Goal: Task Accomplishment & Management: Manage account settings

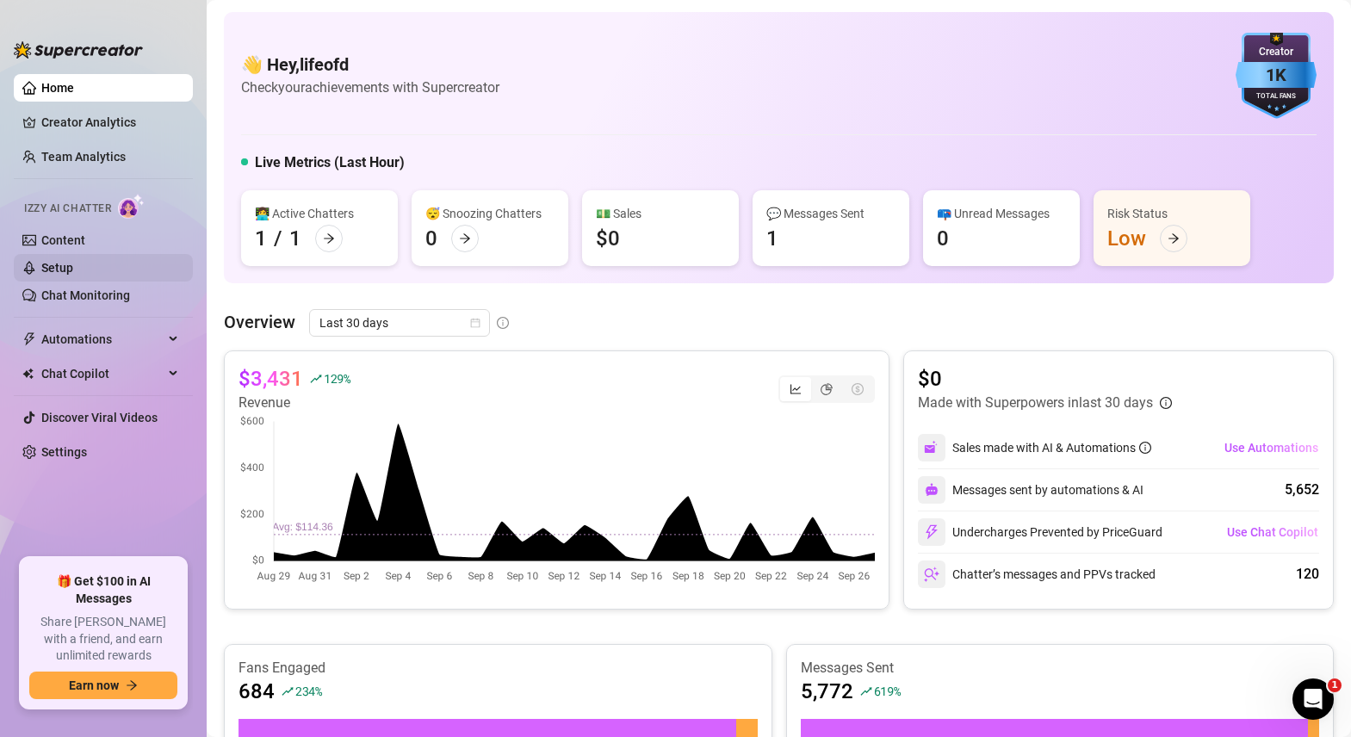
click at [59, 268] on link "Setup" at bounding box center [57, 268] width 32 height 14
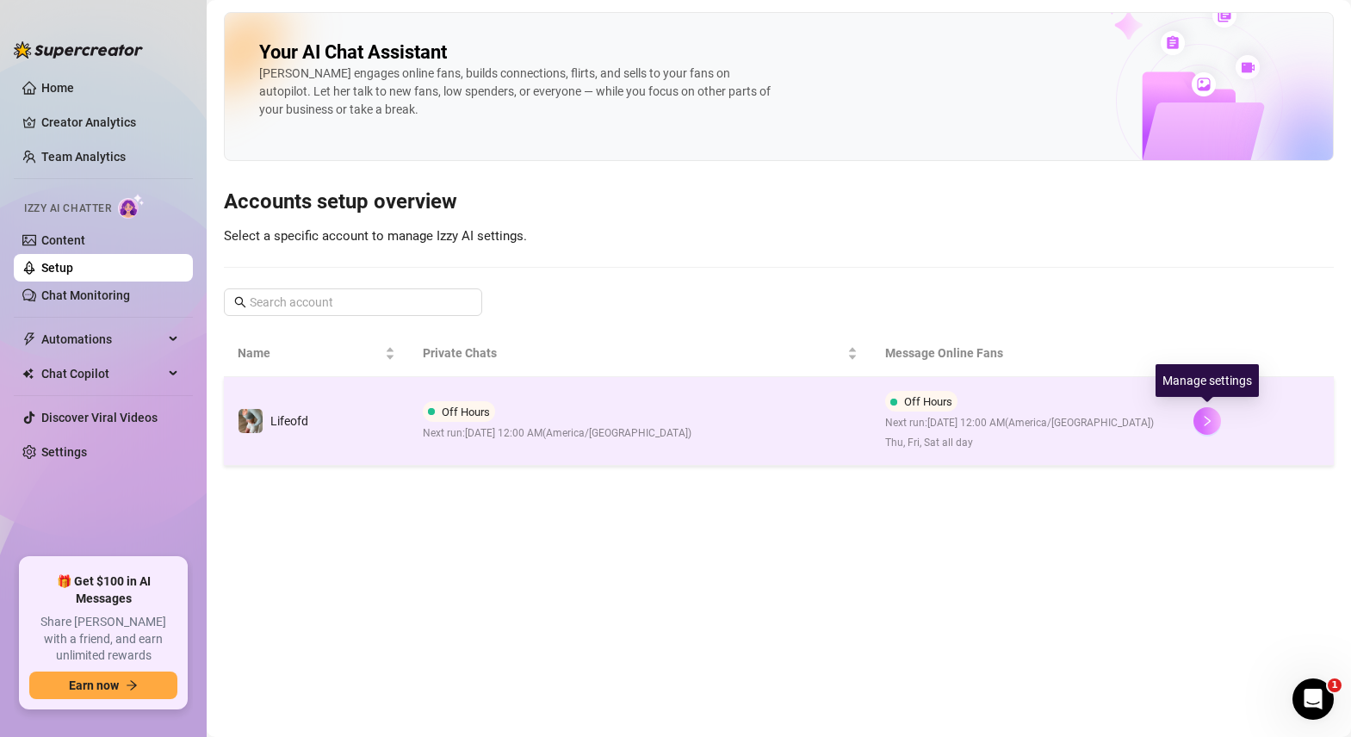
click at [1211, 424] on icon "right" at bounding box center [1207, 421] width 12 height 12
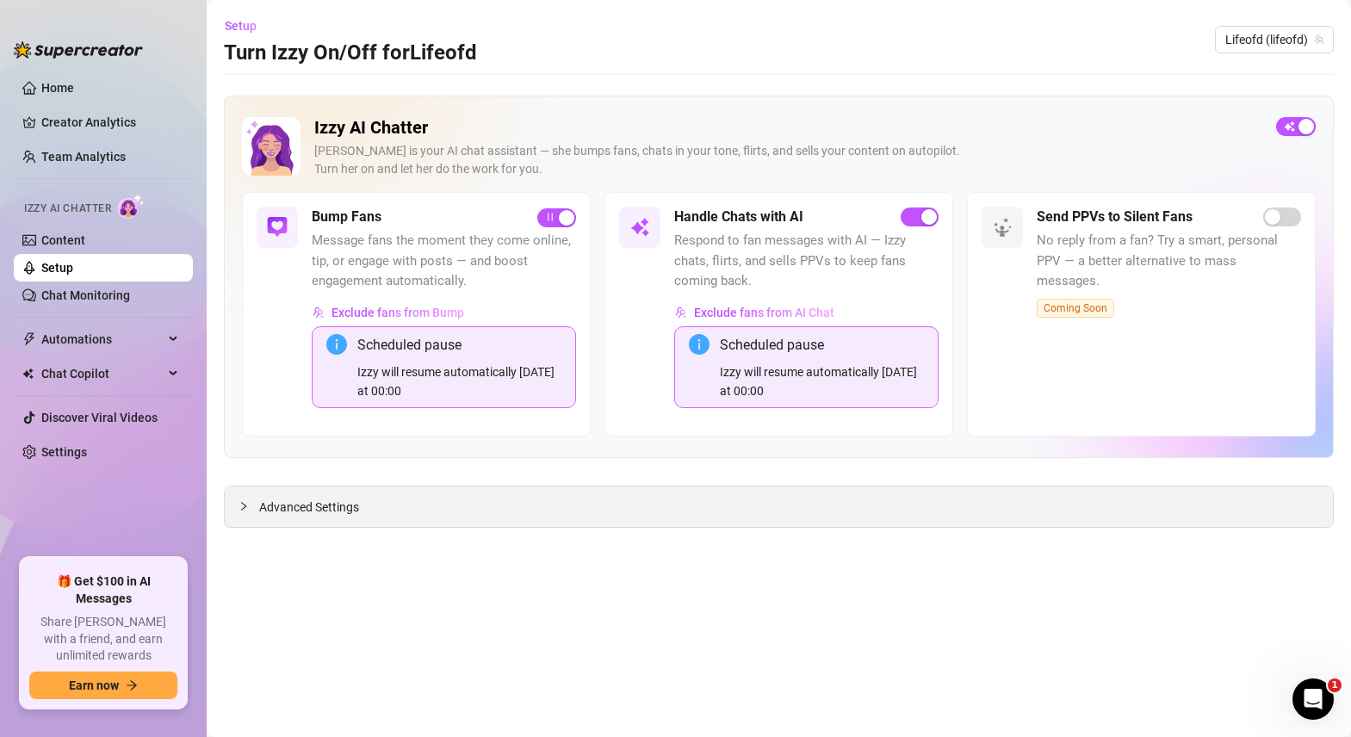
click at [315, 505] on span "Advanced Settings" at bounding box center [309, 507] width 100 height 19
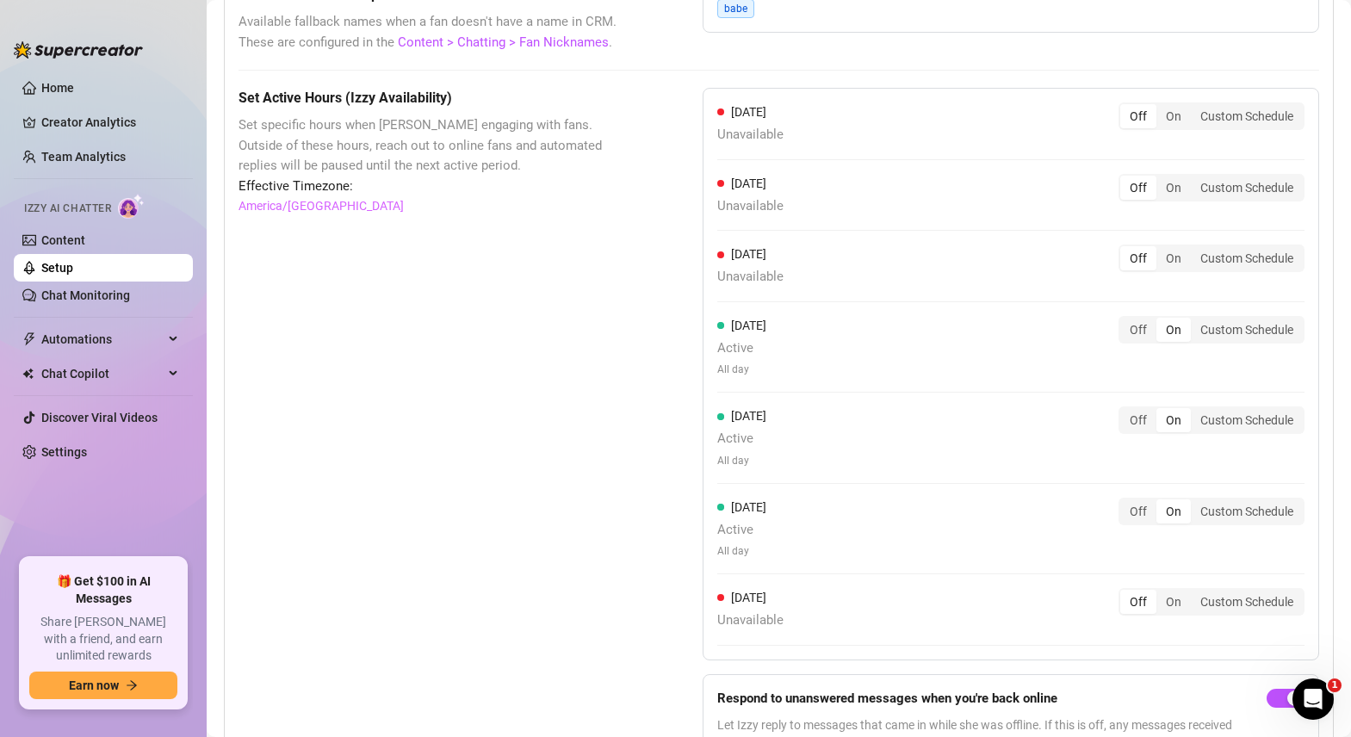
scroll to position [1563, 0]
click at [1174, 245] on div "On" at bounding box center [1173, 257] width 34 height 24
click at [1161, 247] on input "On" at bounding box center [1161, 247] width 0 height 0
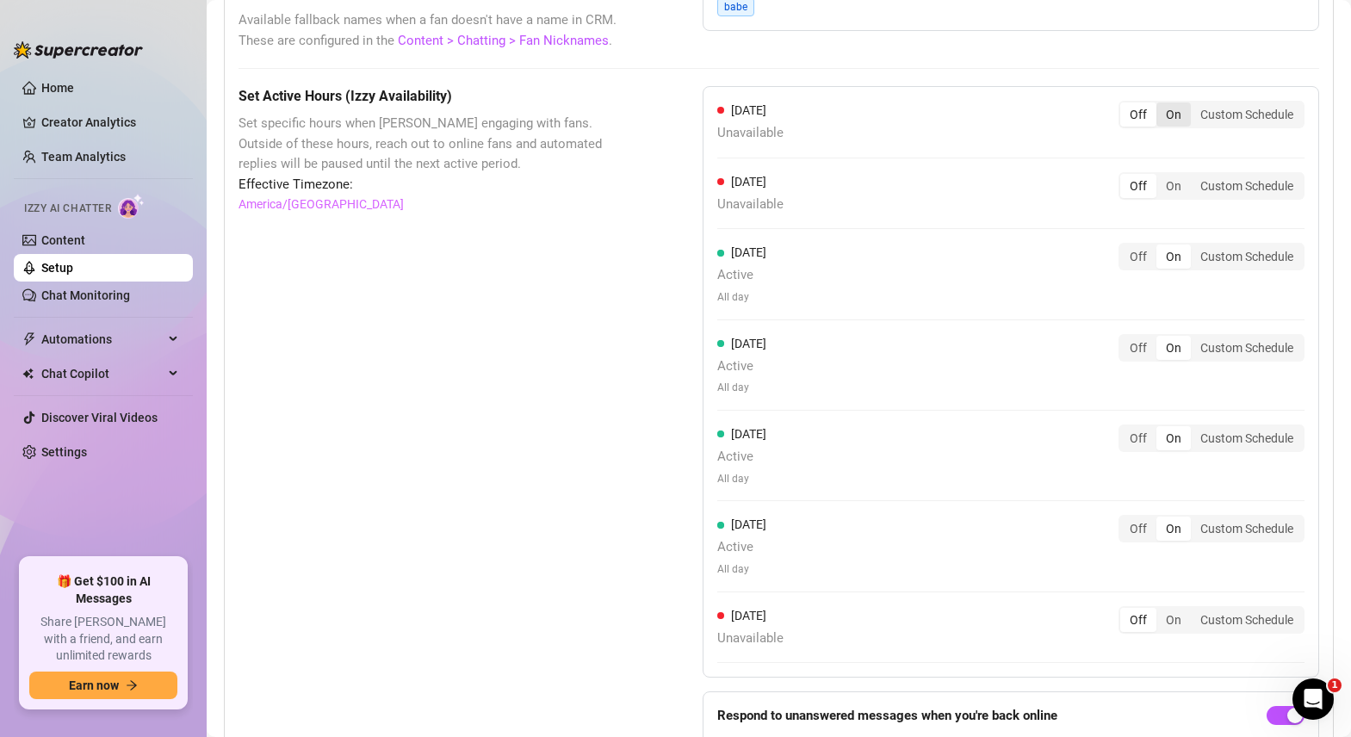
click at [1179, 102] on div "On" at bounding box center [1173, 114] width 34 height 24
click at [1161, 105] on input "On" at bounding box center [1161, 105] width 0 height 0
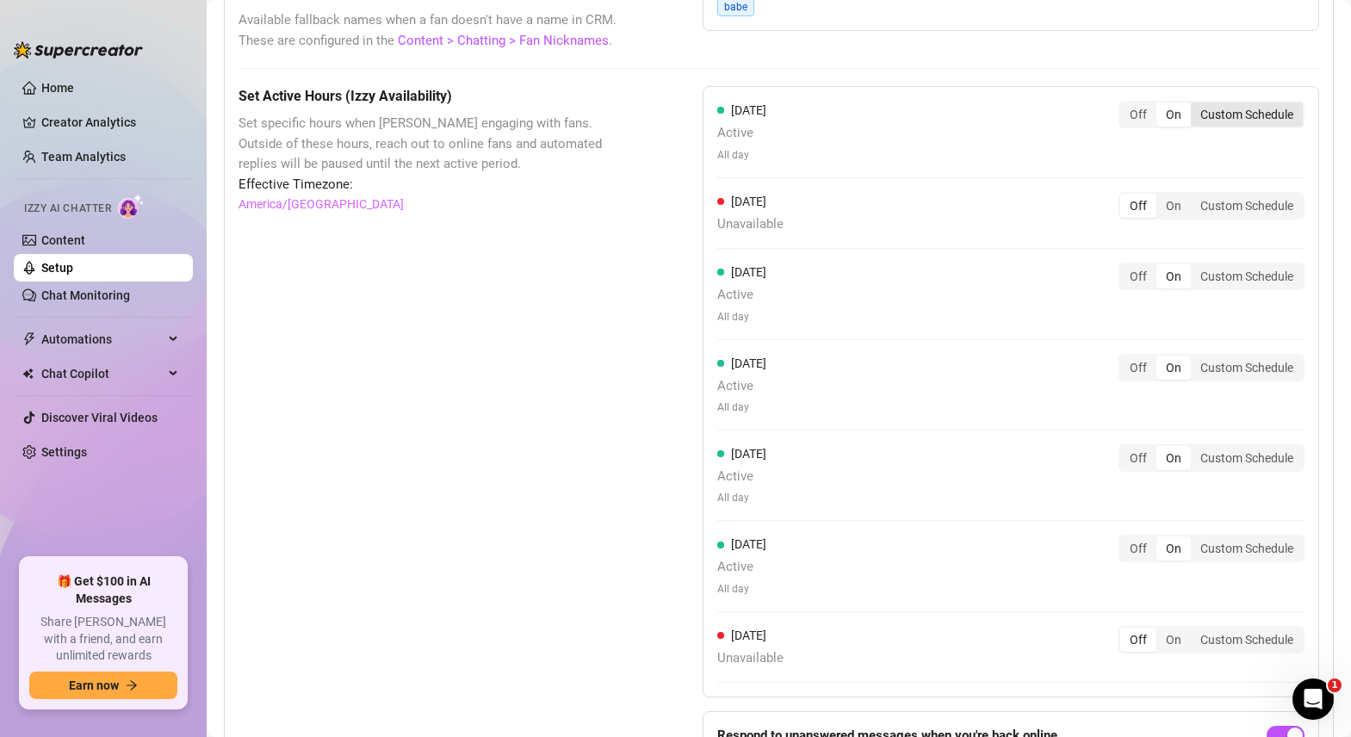
click at [1236, 102] on div "Custom Schedule" at bounding box center [1247, 114] width 112 height 24
click at [1195, 105] on input "Custom Schedule" at bounding box center [1195, 105] width 0 height 0
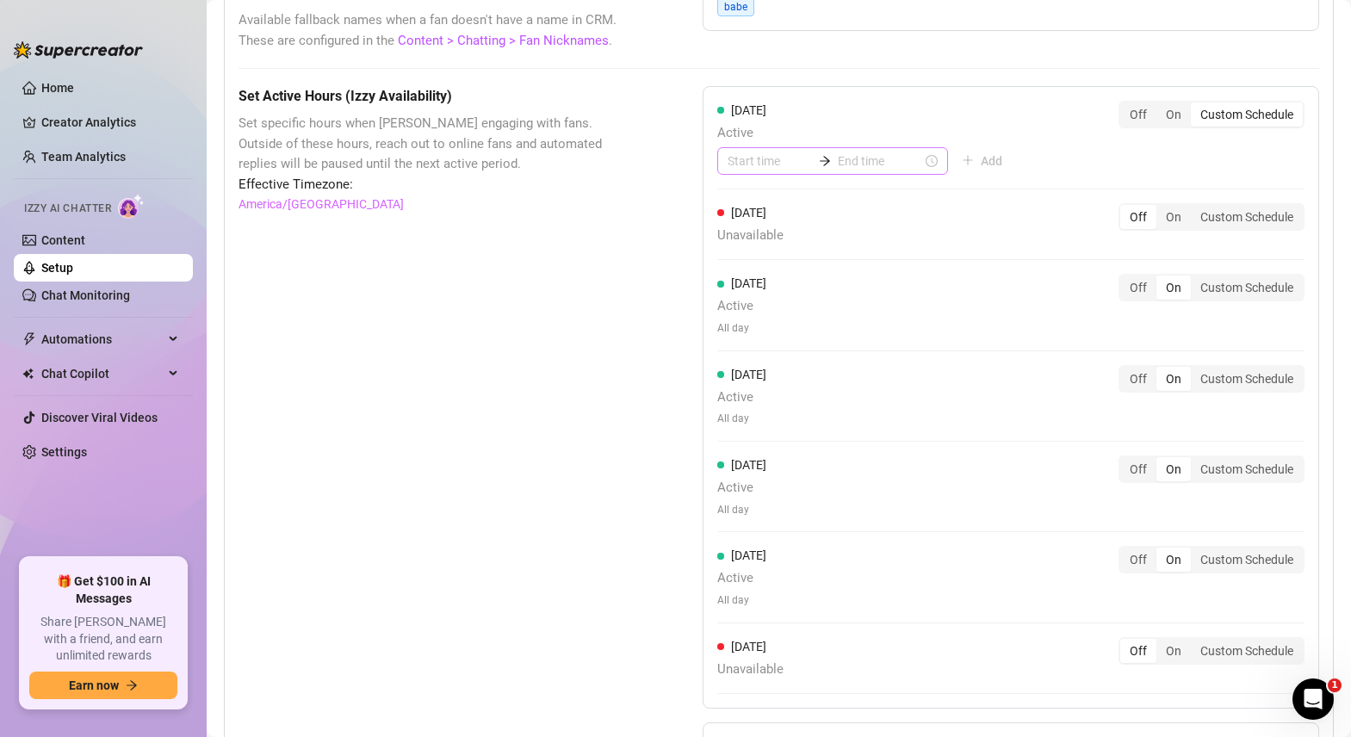
click at [819, 155] on icon "arrow-right" at bounding box center [825, 161] width 12 height 12
click at [744, 332] on div "06" at bounding box center [741, 332] width 41 height 24
type input "06:00"
click at [785, 183] on div "00" at bounding box center [790, 188] width 41 height 24
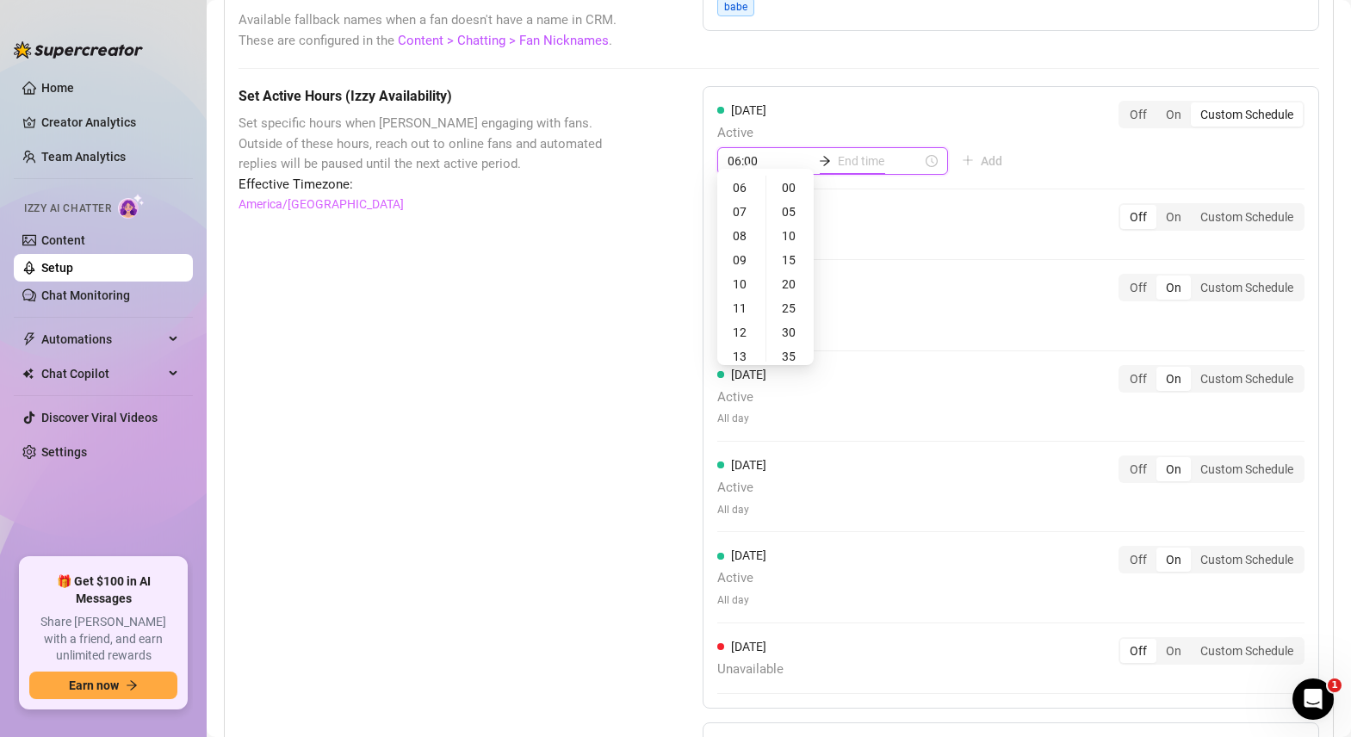
click at [852, 152] on input at bounding box center [880, 161] width 84 height 19
click at [894, 147] on div "06:00" at bounding box center [832, 161] width 231 height 28
type input "06:10"
click at [792, 333] on div "16" at bounding box center [788, 333] width 41 height 24
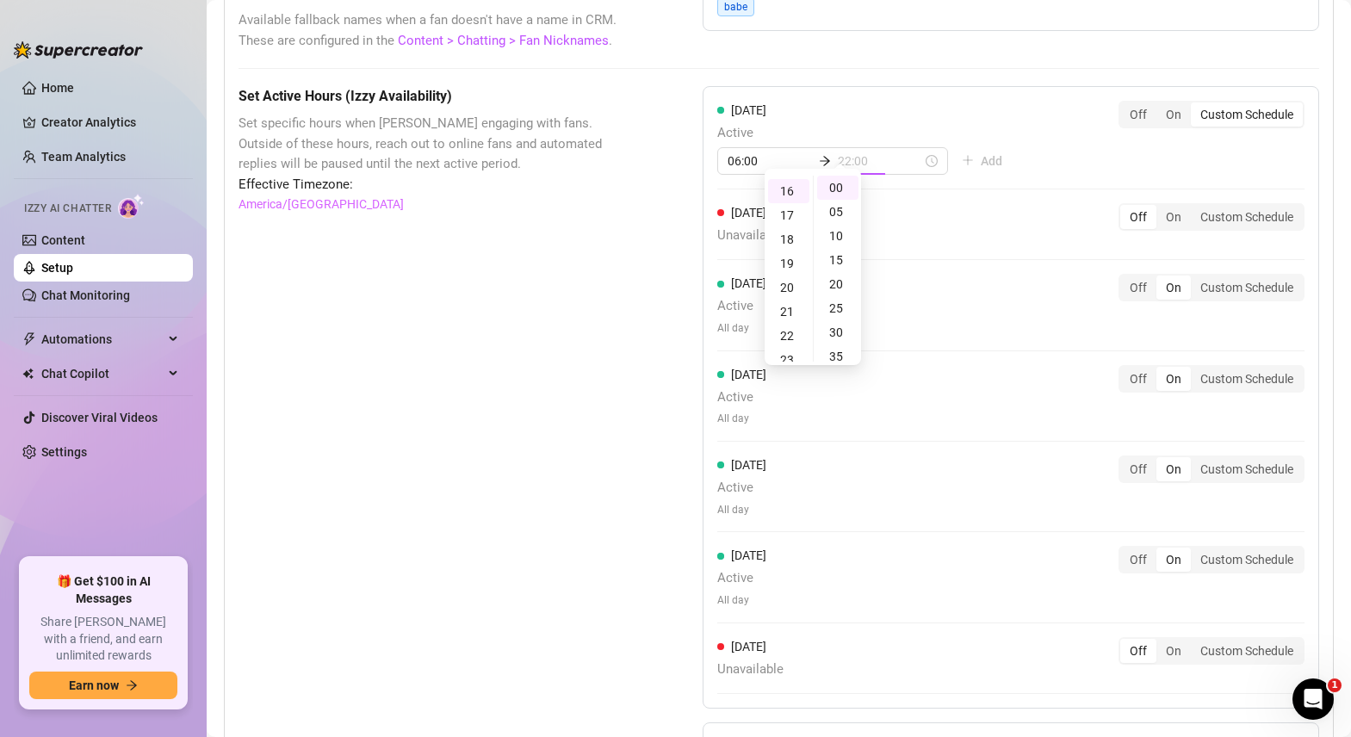
scroll to position [386, 0]
click at [832, 330] on div "30" at bounding box center [837, 332] width 41 height 24
type input "16:30"
click at [893, 147] on div "06:00 16:30" at bounding box center [832, 161] width 231 height 28
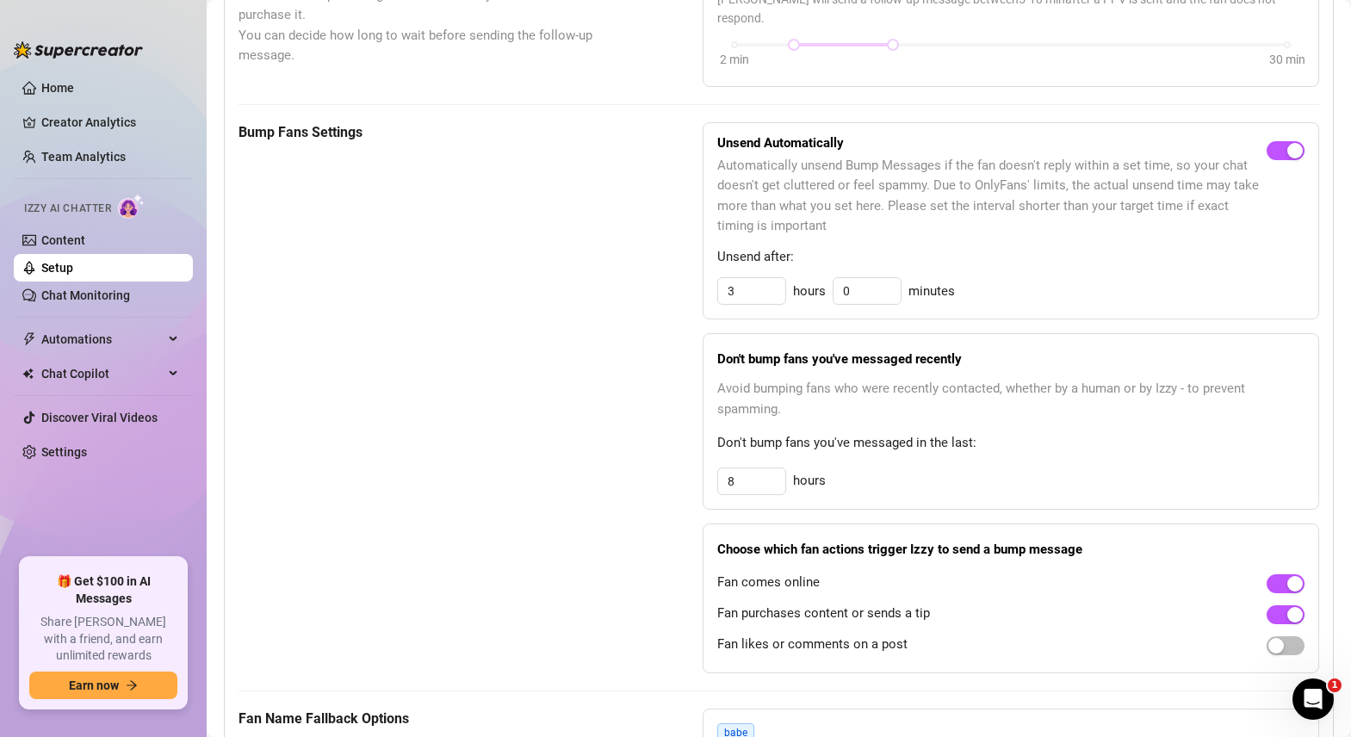
scroll to position [785, 0]
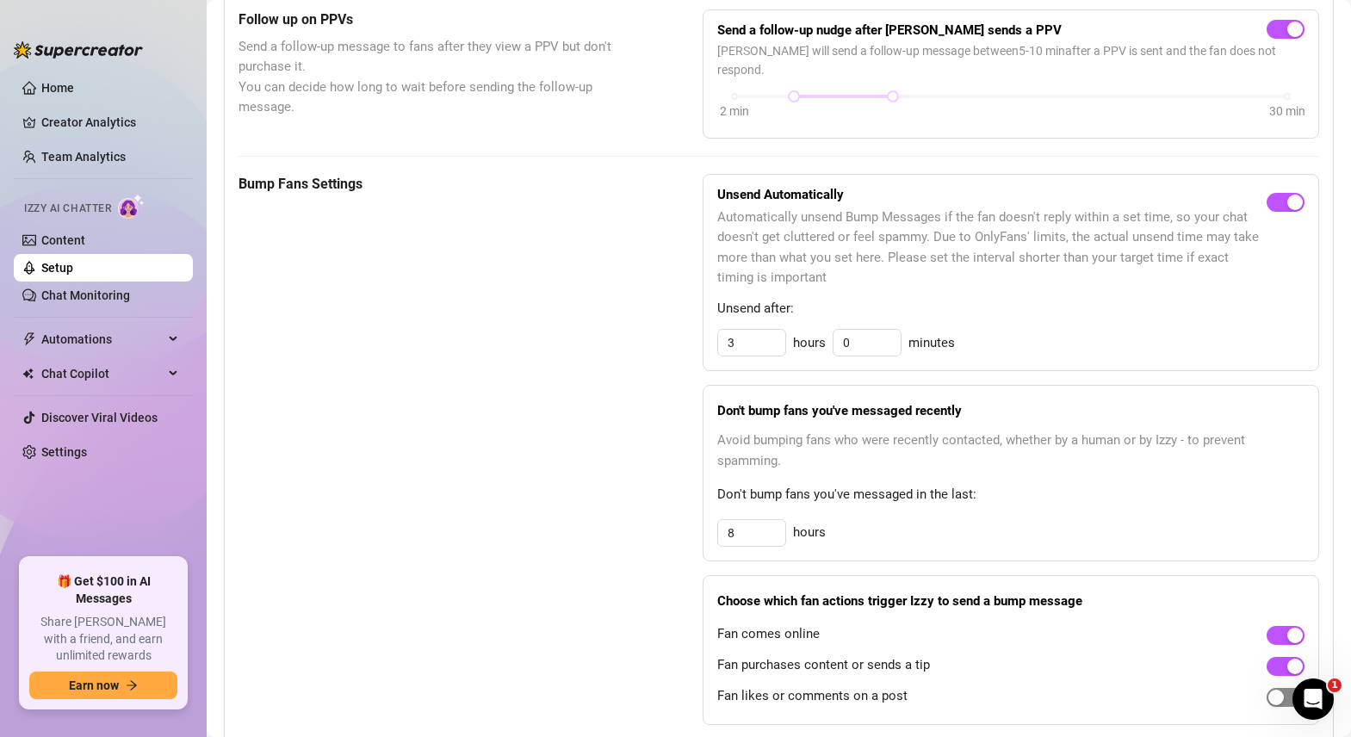
click at [1278, 690] on div "button" at bounding box center [1275, 697] width 15 height 15
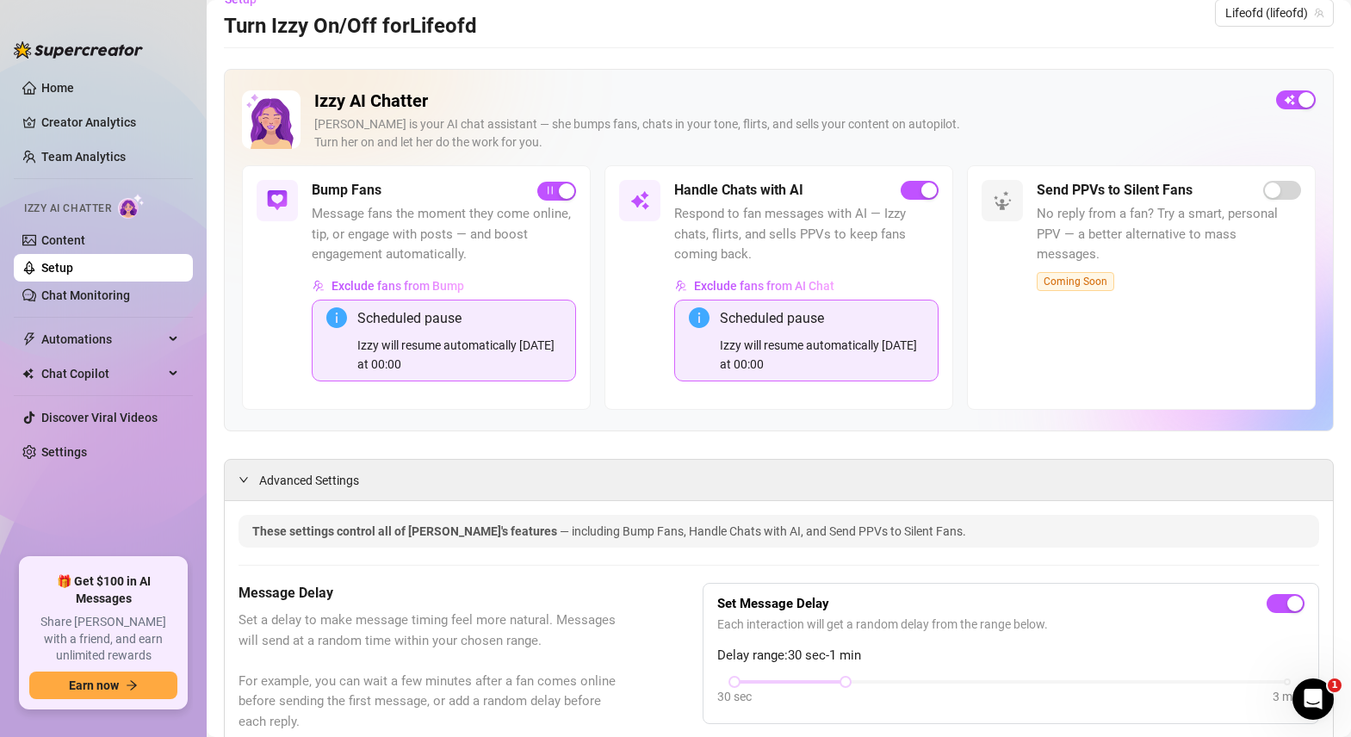
scroll to position [0, 0]
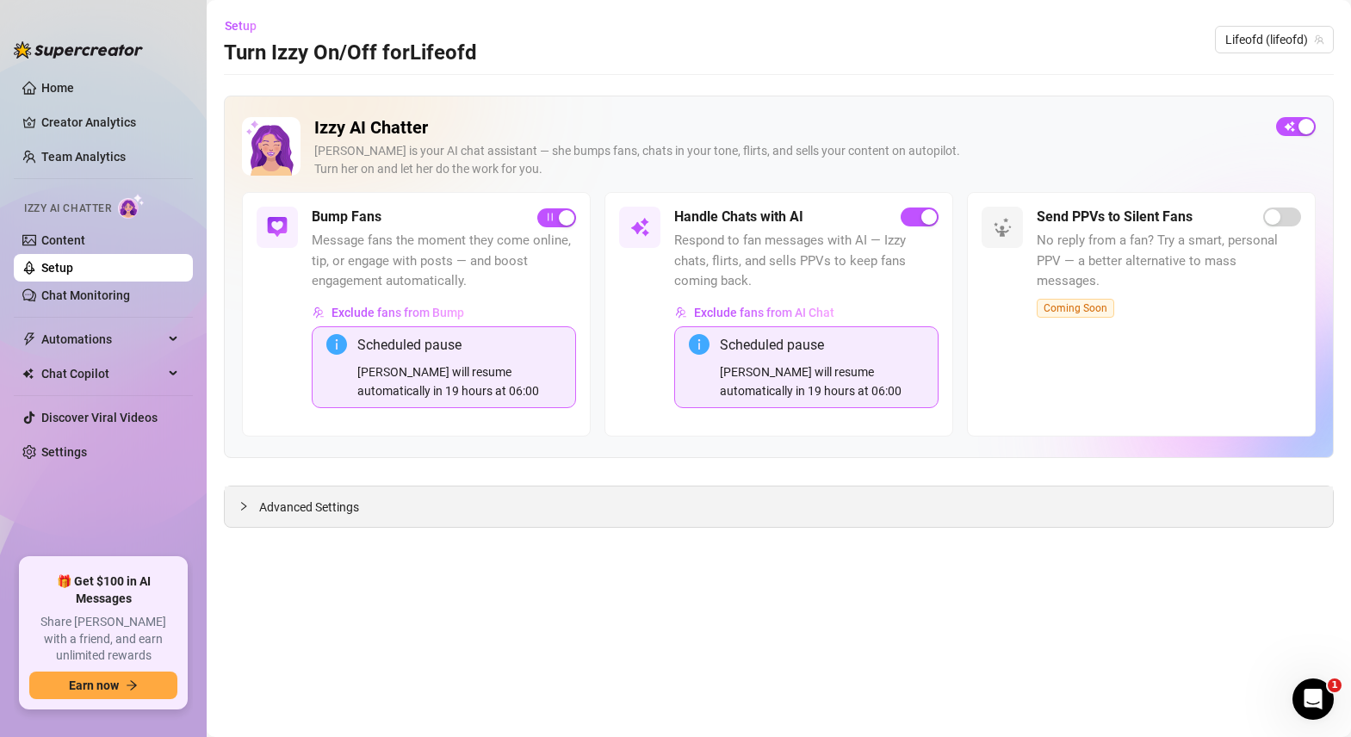
click at [331, 513] on span "Advanced Settings" at bounding box center [309, 507] width 100 height 19
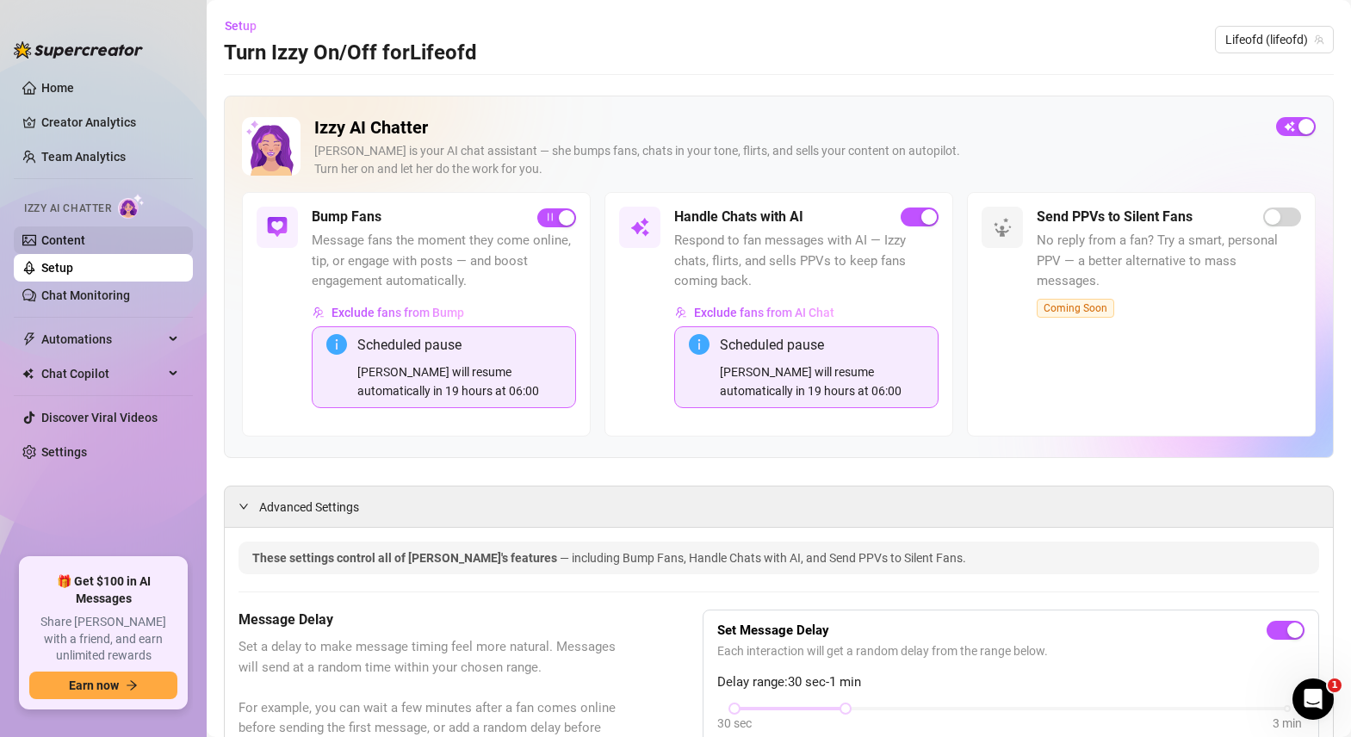
click at [69, 240] on link "Content" at bounding box center [63, 240] width 44 height 14
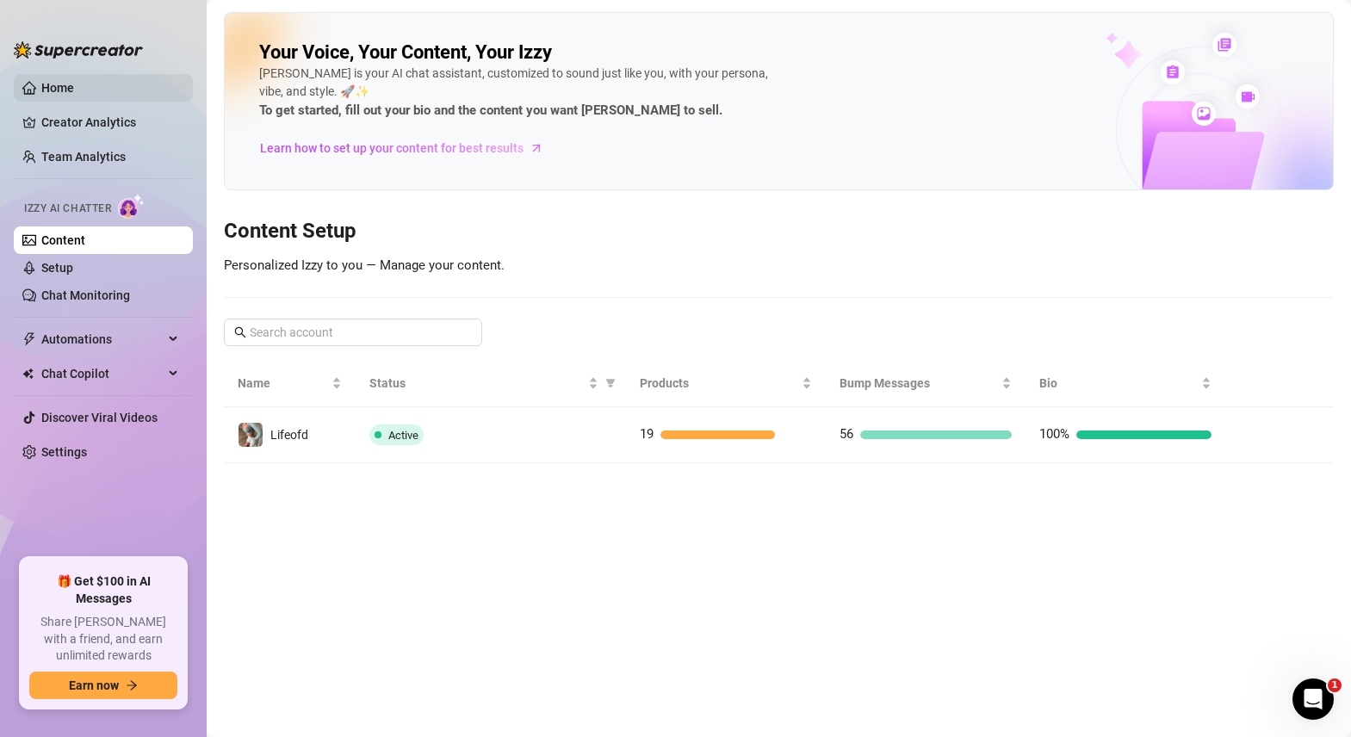
click at [59, 90] on link "Home" at bounding box center [57, 88] width 33 height 14
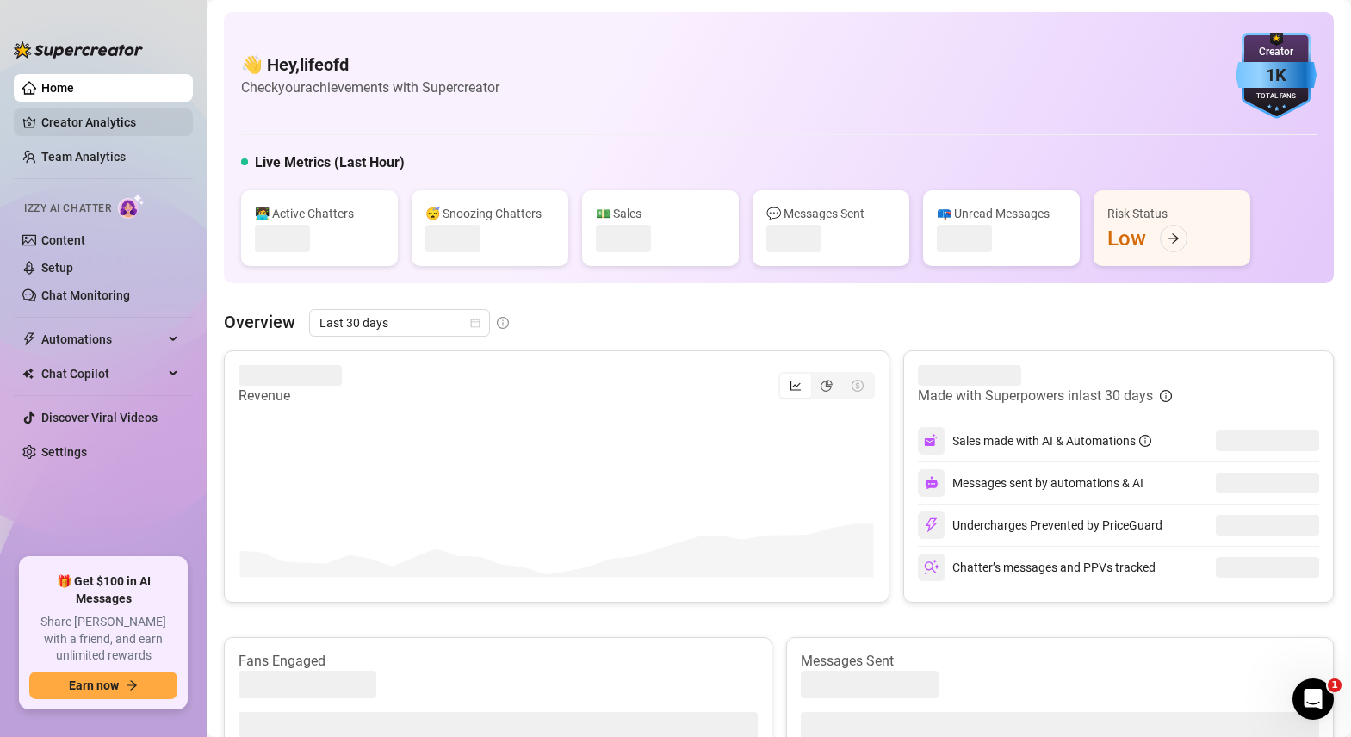
click at [77, 124] on link "Creator Analytics" at bounding box center [110, 122] width 138 height 28
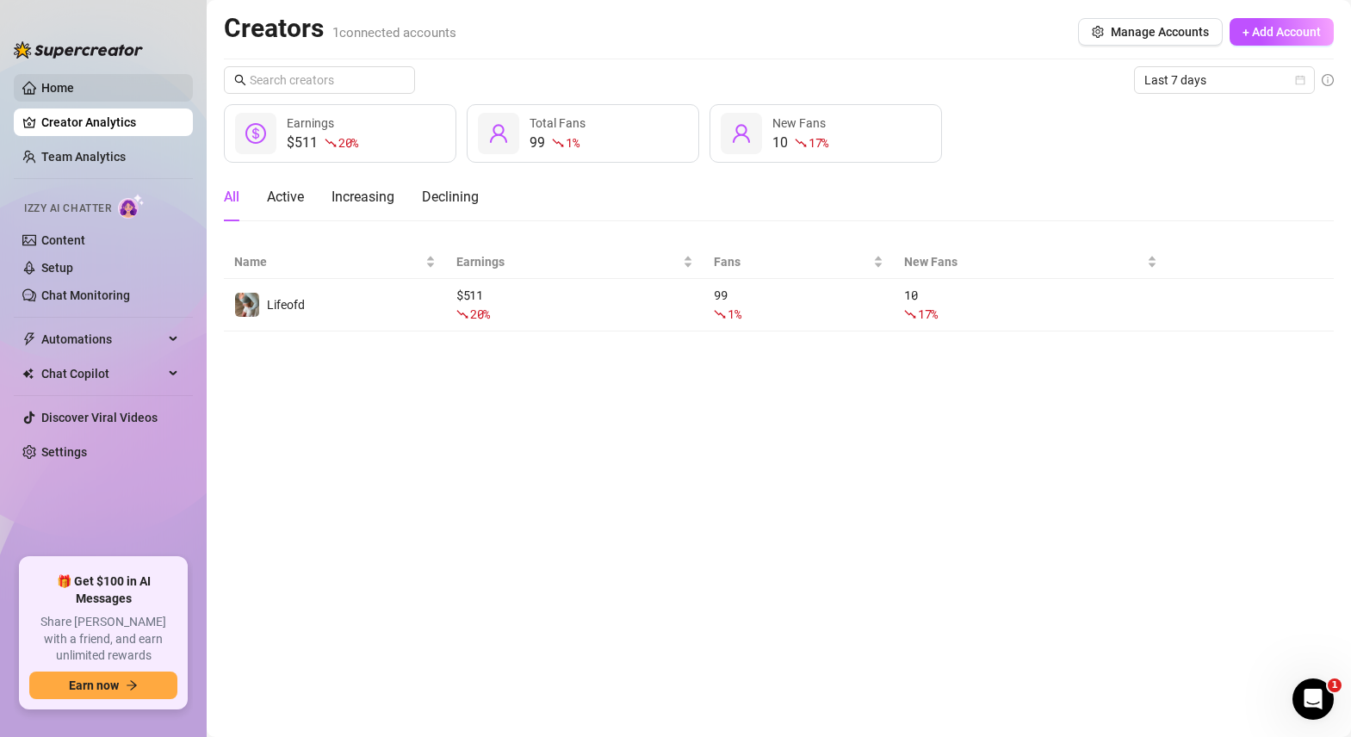
click at [71, 93] on link "Home" at bounding box center [57, 88] width 33 height 14
